Goal: Go to known website: Access a specific website the user already knows

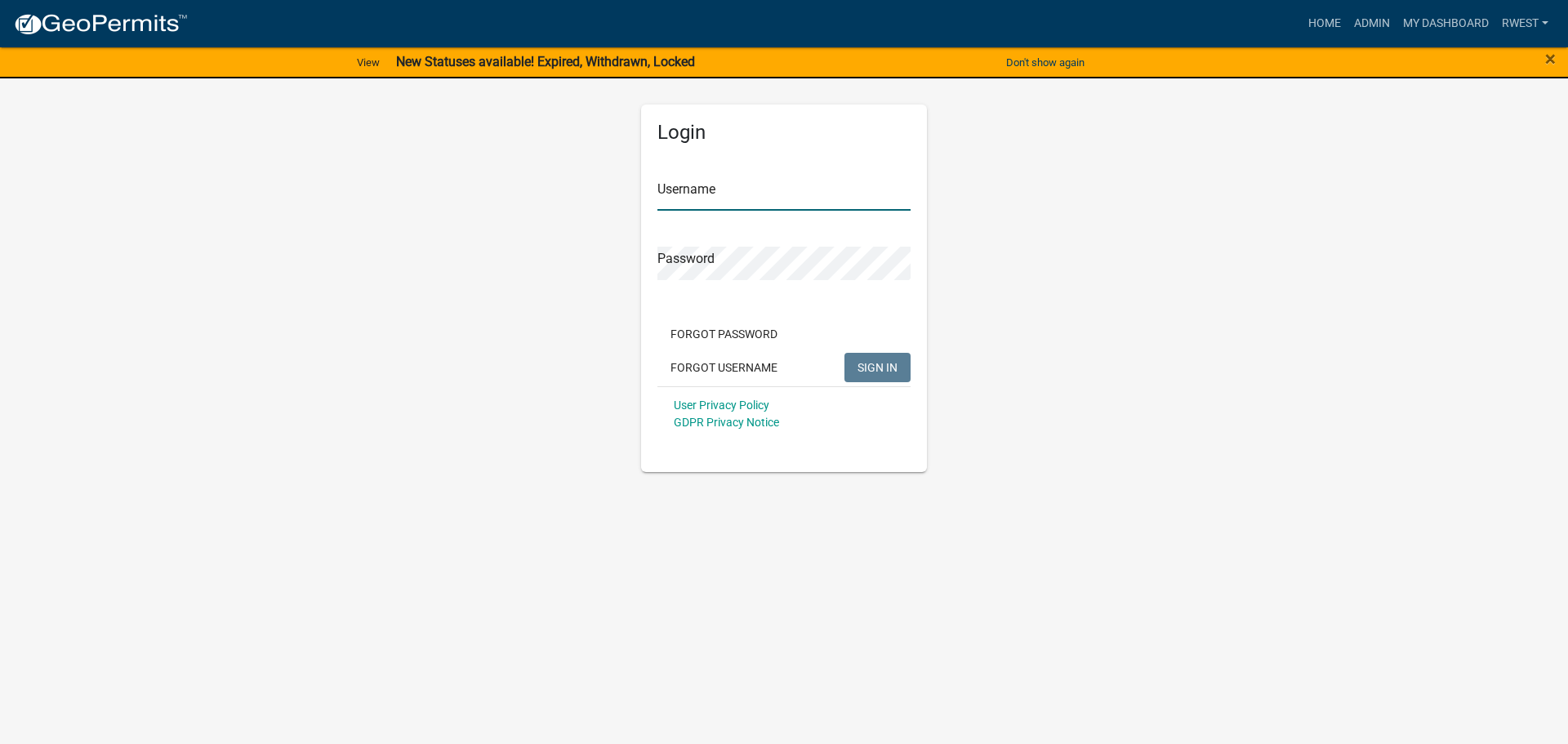
click at [686, 199] on input "Username" at bounding box center [784, 194] width 253 height 34
type input "rwest"
click at [845, 353] on button "SIGN IN" at bounding box center [878, 368] width 66 height 29
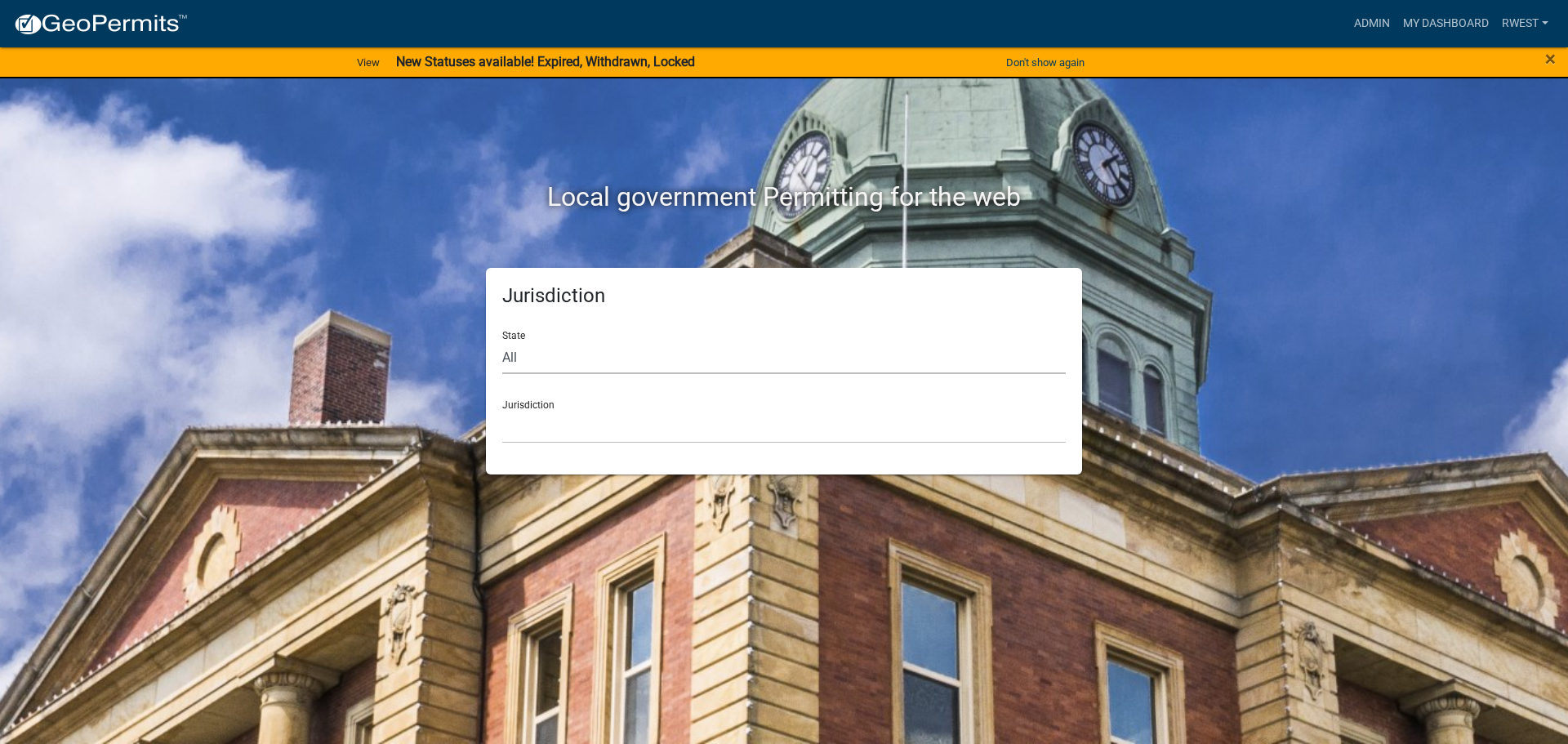
click at [584, 357] on select "All [US_STATE] [US_STATE] [US_STATE] [US_STATE] [US_STATE] [US_STATE] [US_STATE…" at bounding box center [784, 357] width 563 height 34
select select "[US_STATE]"
click at [502, 340] on select "All [US_STATE] [US_STATE] [US_STATE] [US_STATE] [US_STATE] [US_STATE] [US_STATE…" at bounding box center [784, 357] width 563 height 34
drag, startPoint x: 584, startPoint y: 372, endPoint x: 574, endPoint y: 423, distance: 52.0
click at [574, 423] on select "[GEOGRAPHIC_DATA], [US_STATE][PERSON_NAME][GEOGRAPHIC_DATA], [US_STATE][PERSON_…" at bounding box center [784, 427] width 563 height 34
